Goal: Information Seeking & Learning: Understand process/instructions

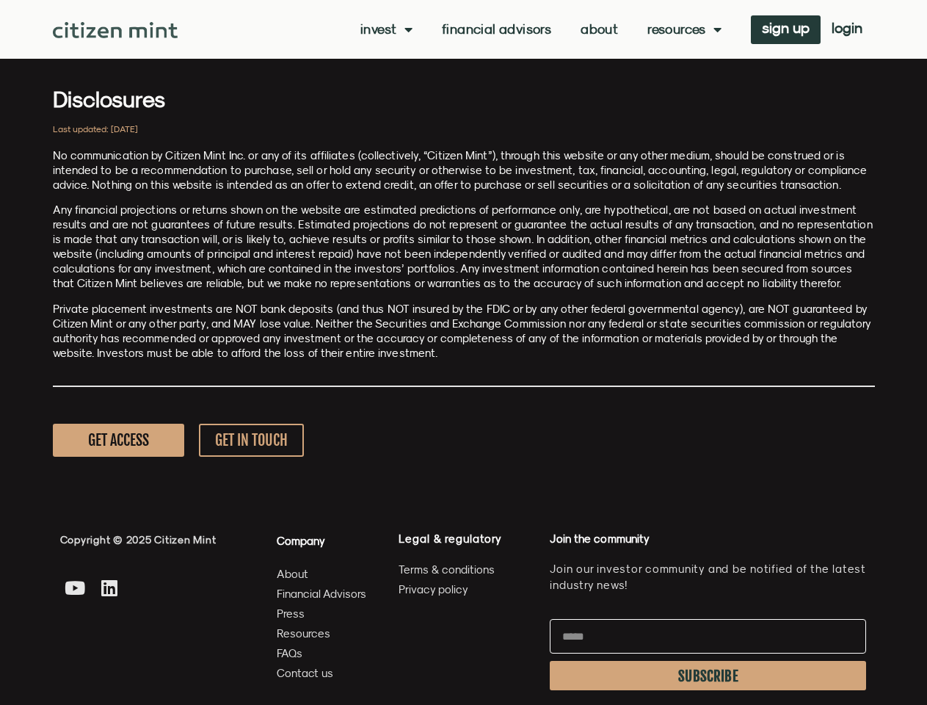
click at [463, 352] on p "Private placement investments are NOT bank deposits (and thus NOT insured by th…" at bounding box center [464, 331] width 822 height 59
click at [385, 29] on link "Invest" at bounding box center [386, 29] width 52 height 15
click at [683, 29] on link "Resources" at bounding box center [684, 29] width 74 height 15
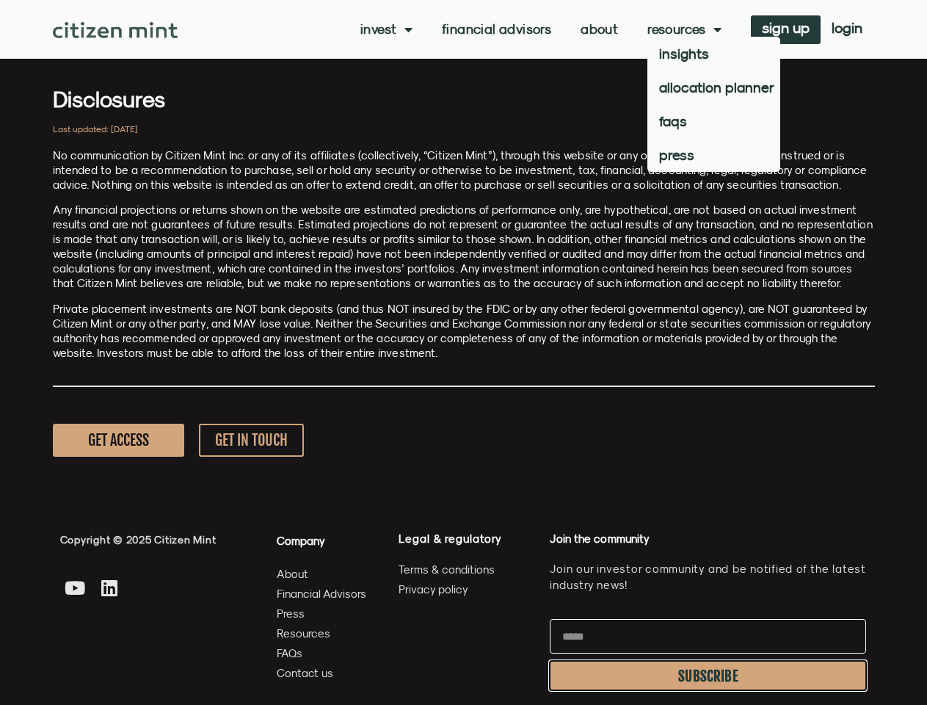
click at [707, 675] on span "SUBSCRIBE" at bounding box center [708, 676] width 60 height 12
